Goal: Find specific page/section: Find specific page/section

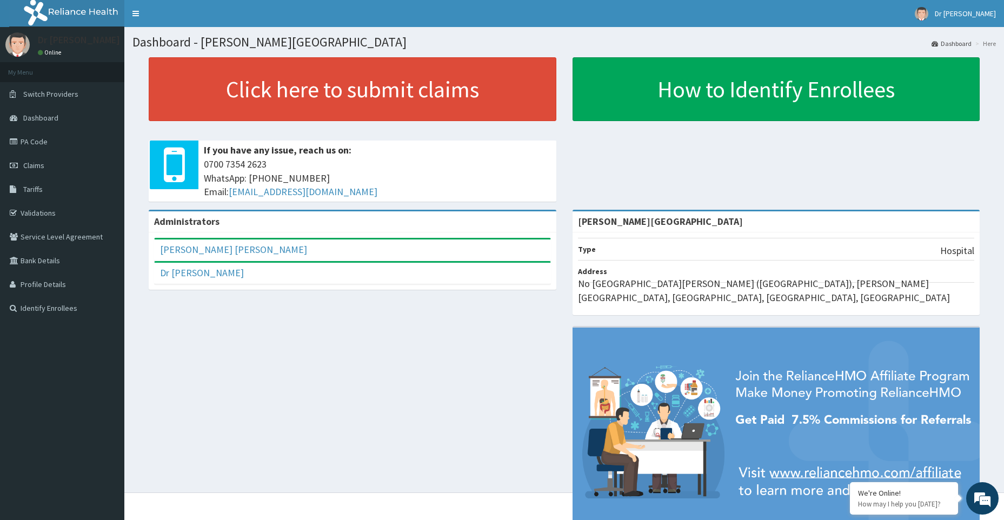
click at [41, 141] on link "PA Code" at bounding box center [62, 142] width 124 height 24
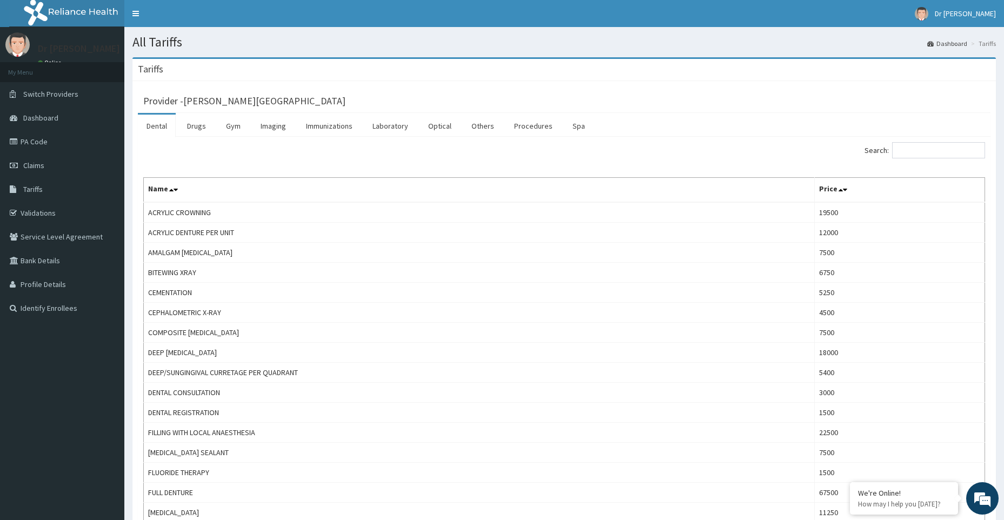
click at [158, 128] on link "Dental" at bounding box center [157, 126] width 38 height 23
click at [205, 128] on link "Drugs" at bounding box center [196, 126] width 36 height 23
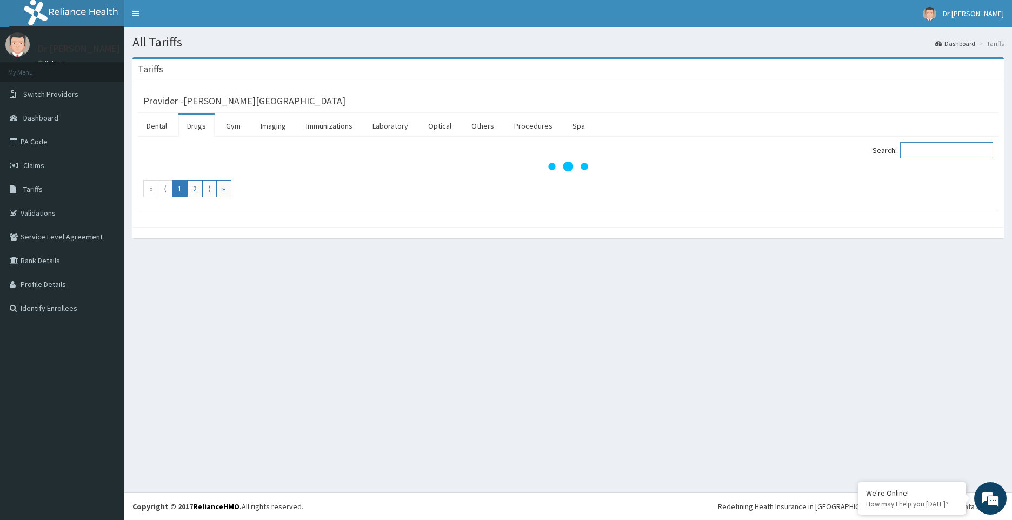
click at [927, 151] on input "Search:" at bounding box center [946, 150] width 93 height 16
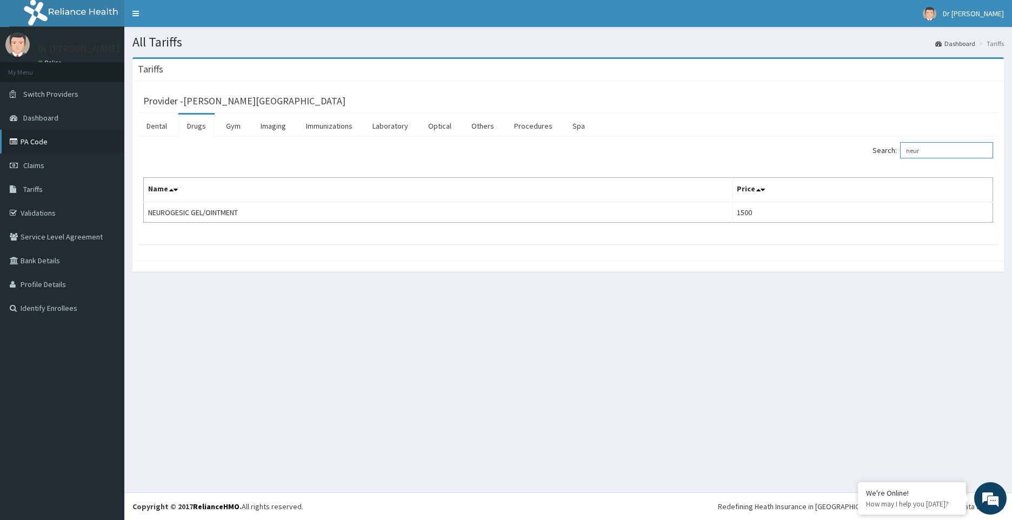
type input "neur"
click at [33, 140] on link "PA Code" at bounding box center [62, 142] width 124 height 24
